Goal: Information Seeking & Learning: Learn about a topic

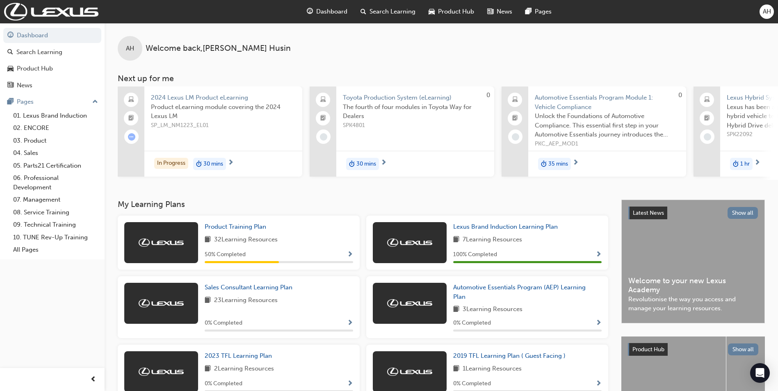
click at [346, 260] on div "50 % Completed" at bounding box center [279, 255] width 148 height 10
click at [342, 256] on div "50 % Completed" at bounding box center [279, 255] width 148 height 10
click at [349, 256] on span "Show Progress" at bounding box center [350, 254] width 6 height 7
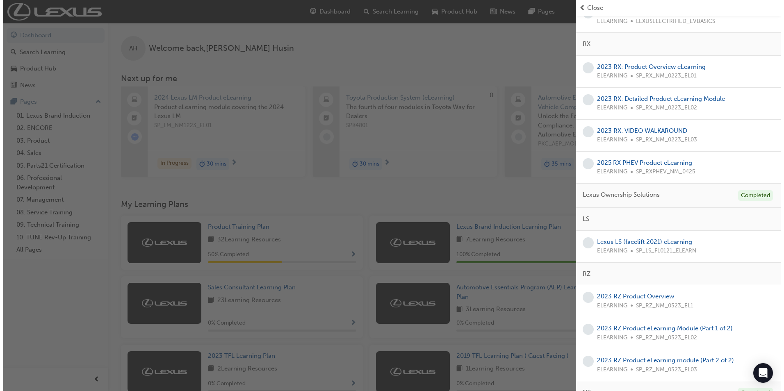
scroll to position [246, 0]
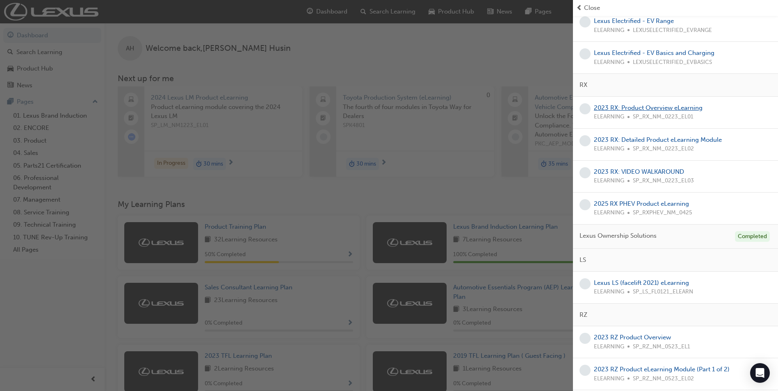
click at [666, 109] on link "2023 RX: Product Overview eLearning" at bounding box center [648, 107] width 109 height 7
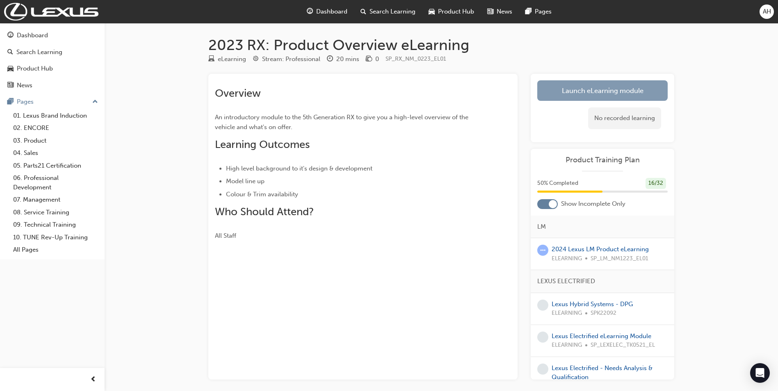
click at [587, 88] on link "Launch eLearning module" at bounding box center [602, 90] width 130 height 21
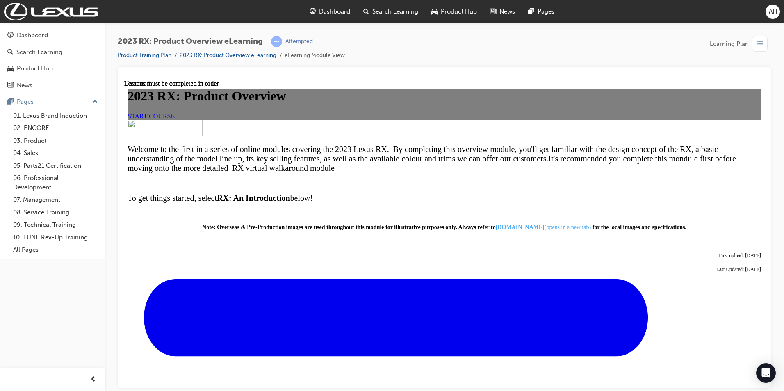
click at [175, 119] on span "START COURSE" at bounding box center [151, 115] width 47 height 7
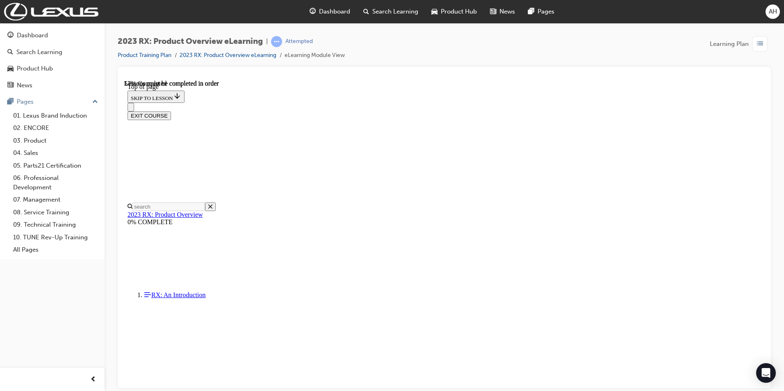
scroll to position [846, 0]
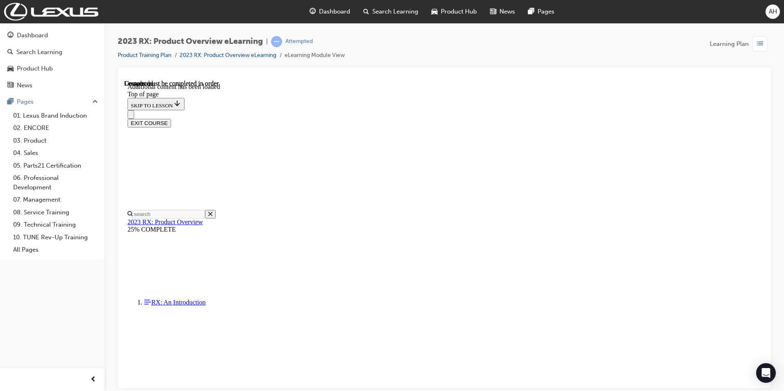
scroll to position [1170, 0]
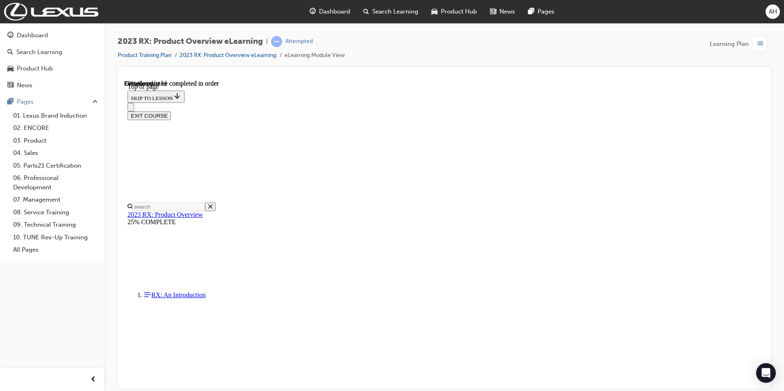
scroll to position [189, 0]
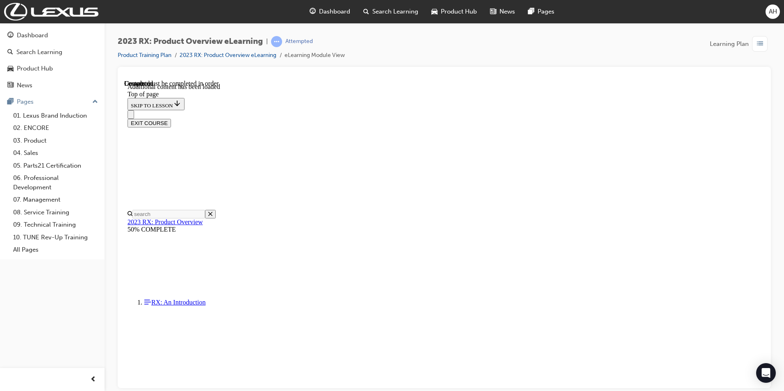
scroll to position [1426, 0]
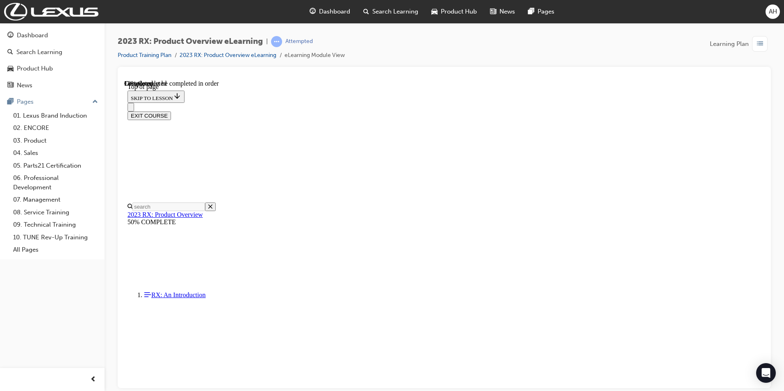
scroll to position [559, 0]
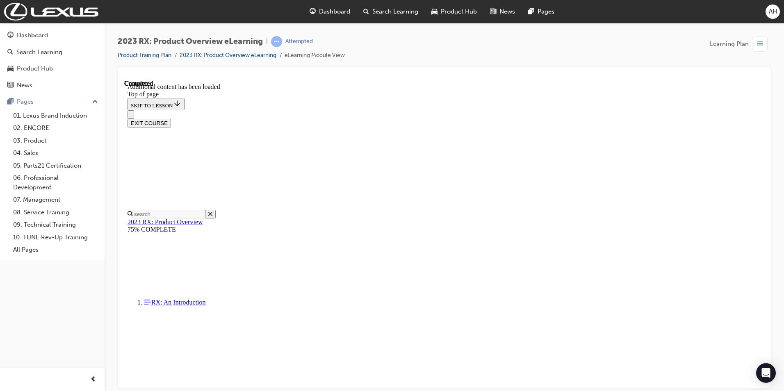
scroll to position [1230, 0]
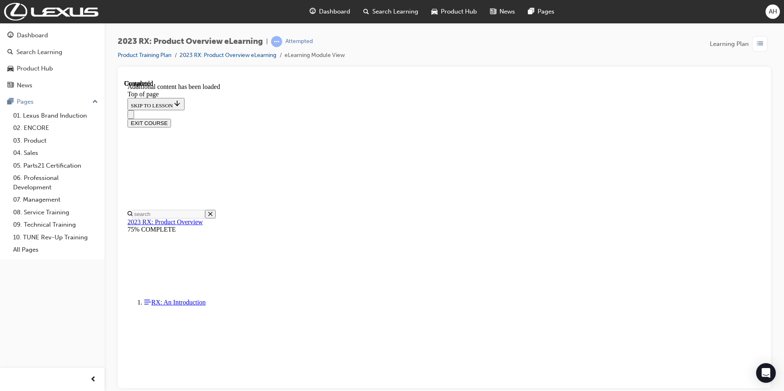
drag, startPoint x: 381, startPoint y: 201, endPoint x: 400, endPoint y: 229, distance: 33.9
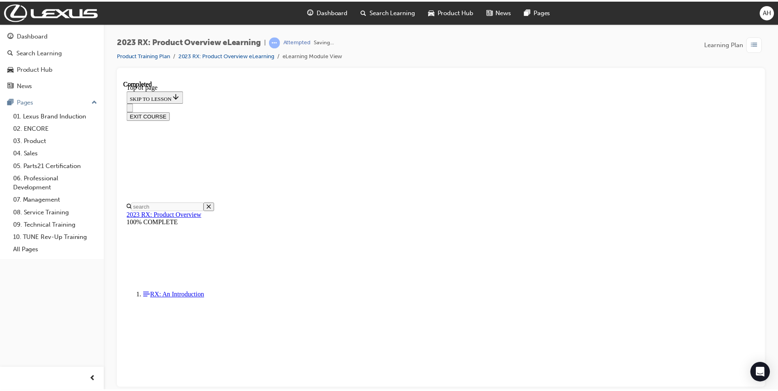
scroll to position [130, 0]
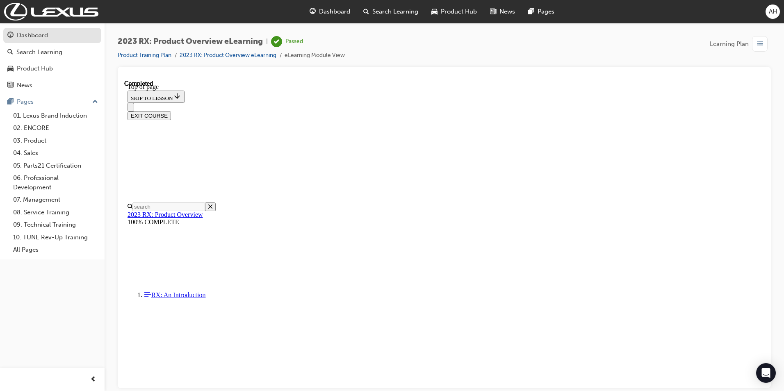
click at [32, 33] on div "Dashboard" at bounding box center [32, 35] width 31 height 9
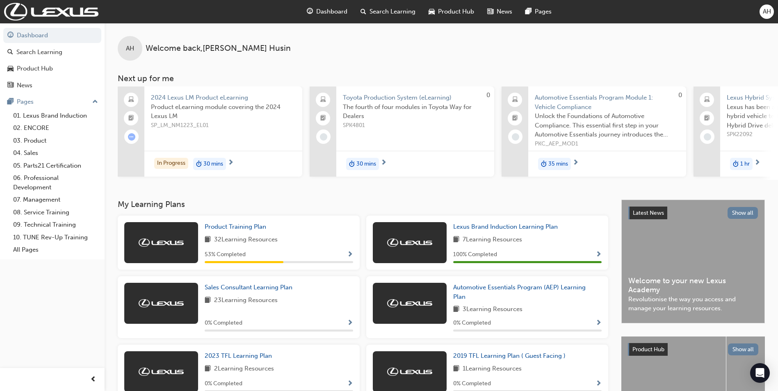
click at [351, 258] on span "Show Progress" at bounding box center [350, 254] width 6 height 7
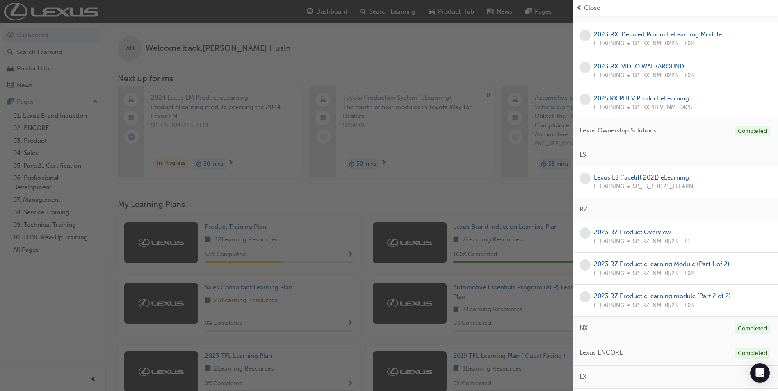
scroll to position [313, 0]
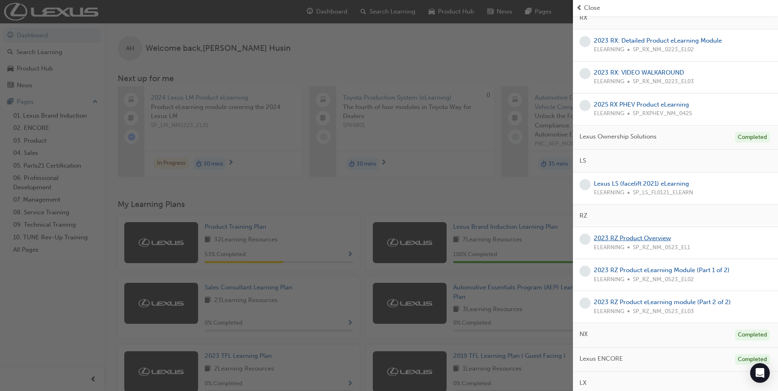
click at [639, 237] on link "2023 RZ Product Overview" at bounding box center [632, 238] width 77 height 7
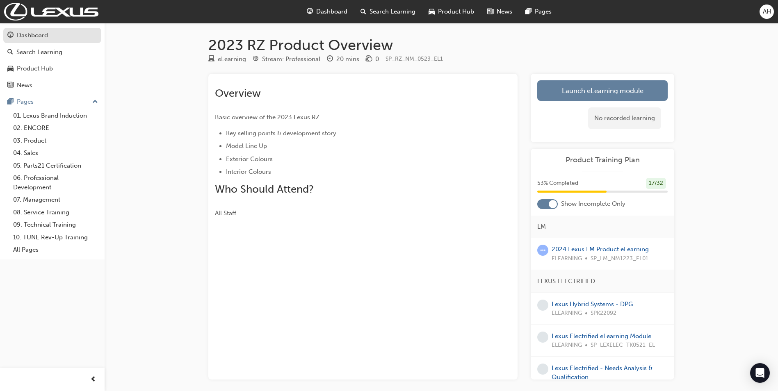
click at [27, 38] on div "Dashboard" at bounding box center [32, 35] width 31 height 9
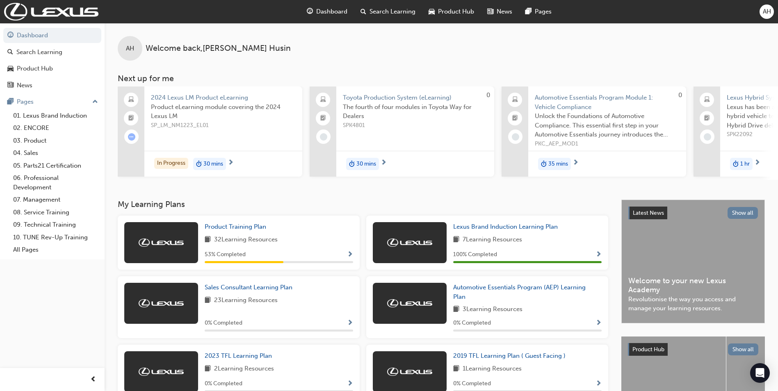
click at [353, 257] on span "Show Progress" at bounding box center [350, 254] width 6 height 7
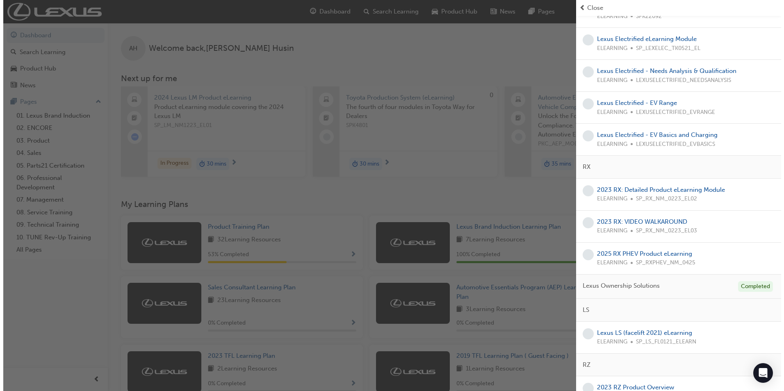
scroll to position [123, 0]
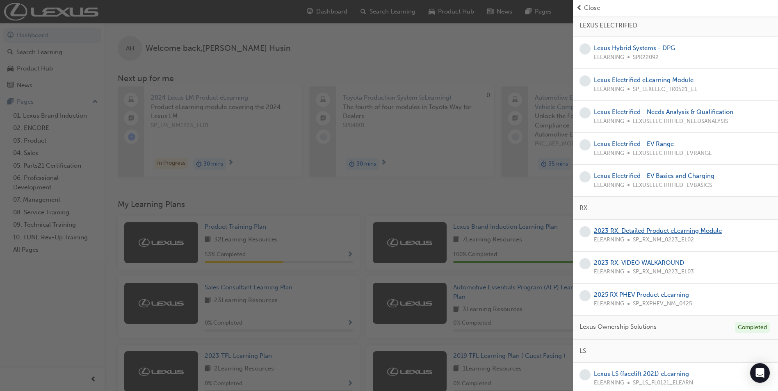
click at [651, 231] on link "2023 RX: Detailed Product eLearning Module" at bounding box center [658, 230] width 128 height 7
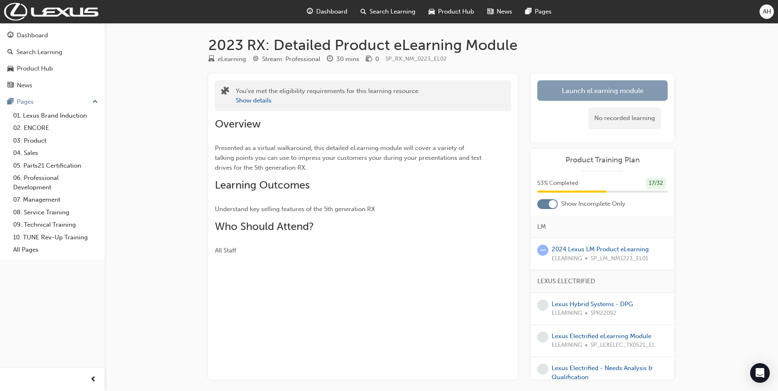
click at [561, 89] on link "Launch eLearning module" at bounding box center [602, 90] width 130 height 21
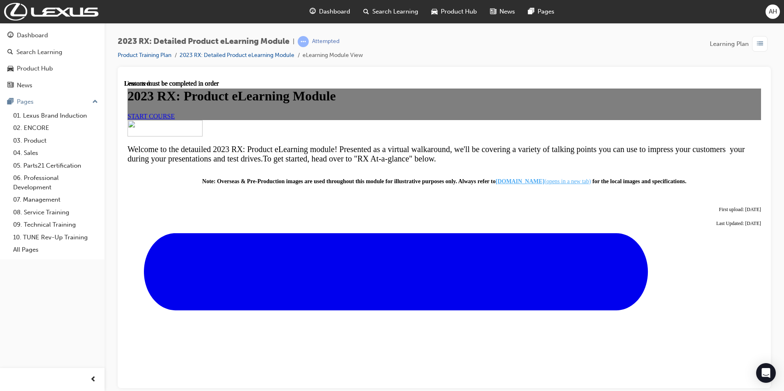
scroll to position [151, 0]
